Goal: Transaction & Acquisition: Purchase product/service

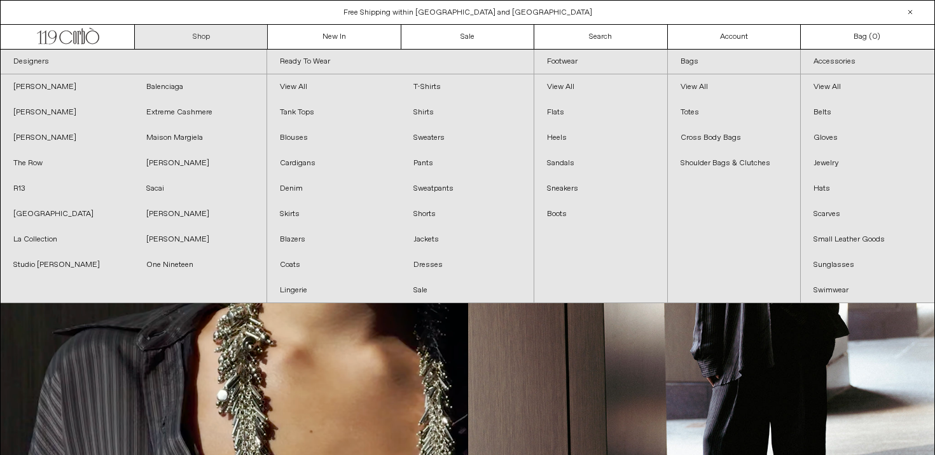
click at [204, 36] on link "Shop" at bounding box center [201, 37] width 133 height 24
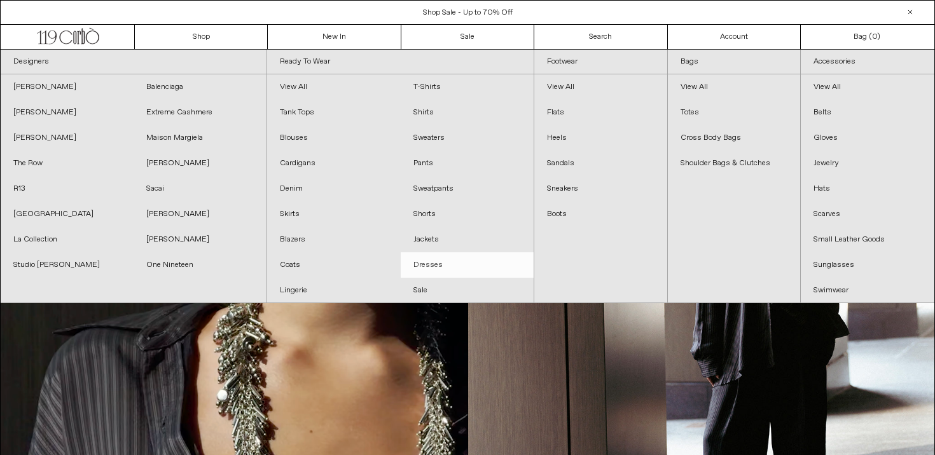
click at [427, 265] on link "Dresses" at bounding box center [467, 264] width 133 height 25
